Goal: Information Seeking & Learning: Learn about a topic

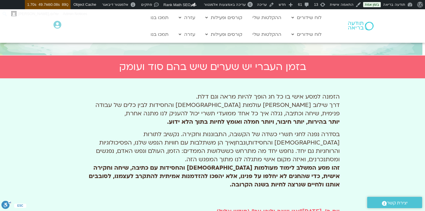
scroll to position [157, 0]
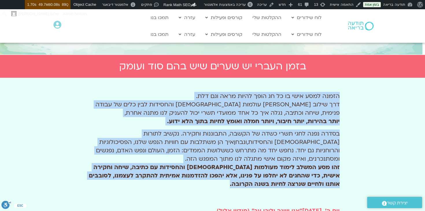
drag, startPoint x: 344, startPoint y: 94, endPoint x: 148, endPoint y: 196, distance: 220.7
click at [299, 138] on span "בסדרה נפנה לחגי תשרי כשדה של הקשבה, התבוננות וחקירה. נקשיב לתורות [DEMOGRAPHIC_…" at bounding box center [242, 138] width 197 height 16
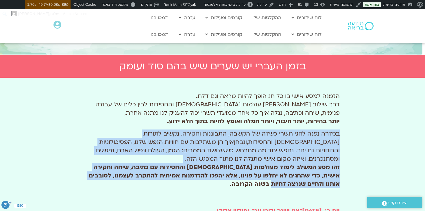
drag, startPoint x: 339, startPoint y: 133, endPoint x: 267, endPoint y: 191, distance: 92.4
click at [267, 191] on div "הזמנה למסע אישי בו כל חג הופך להיות מראה וגם דלת. דרך שילוב בין עולמות הקבלה וה…" at bounding box center [212, 138] width 255 height 109
copy p "בסדרה נפנה לחגי תשרי כשדה של הקשבה, התבוננות וחקירה. נקשיב לתורות הקבלה והחסידו…"
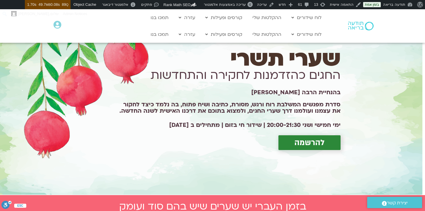
scroll to position [0, 0]
